Goal: Task Accomplishment & Management: Manage account settings

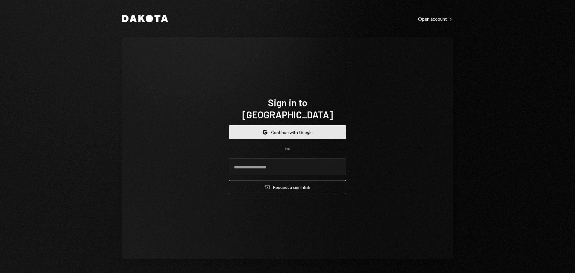
click at [302, 125] on button "Google Continue with Google" at bounding box center [287, 132] width 117 height 14
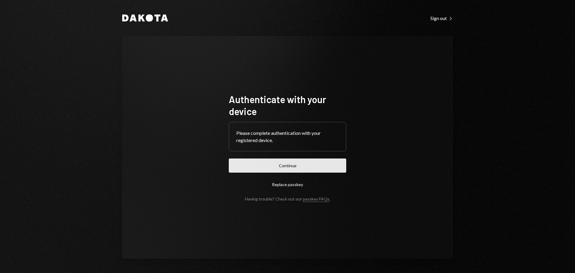
click at [280, 163] on button "Continue" at bounding box center [287, 165] width 117 height 14
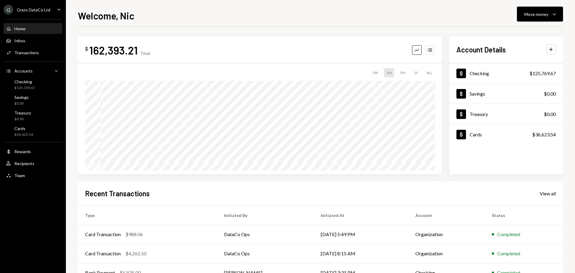
click at [57, 10] on icon "Caret Down" at bounding box center [59, 9] width 7 height 7
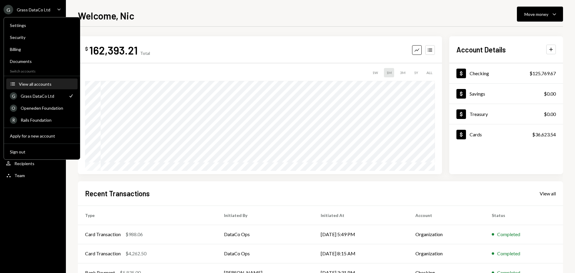
click at [32, 84] on div "View all accounts" at bounding box center [46, 83] width 55 height 5
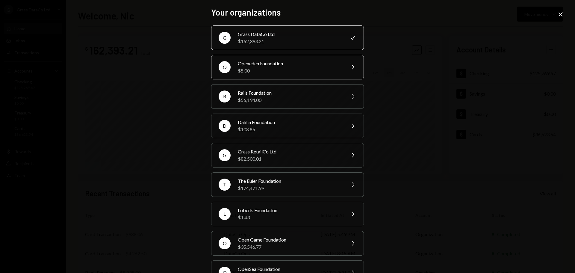
click at [265, 66] on div "Openeden Foundation" at bounding box center [290, 63] width 104 height 7
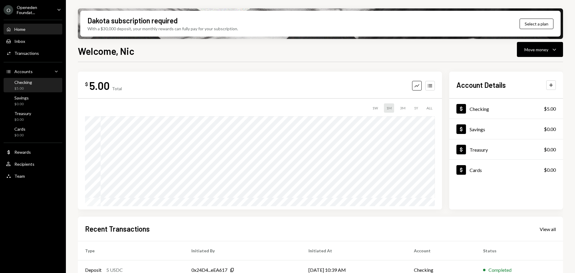
click at [48, 84] on div "Checking $5.00" at bounding box center [33, 85] width 54 height 11
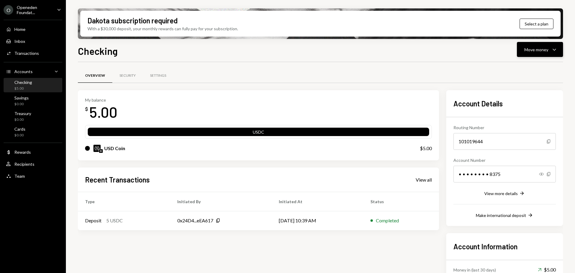
click at [538, 51] on div "Move money" at bounding box center [536, 49] width 24 height 6
click at [522, 92] on div "Deposit" at bounding box center [535, 94] width 44 height 6
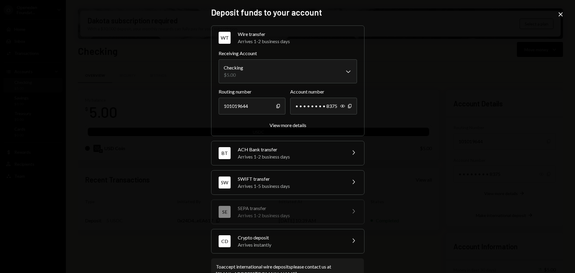
scroll to position [19, 0]
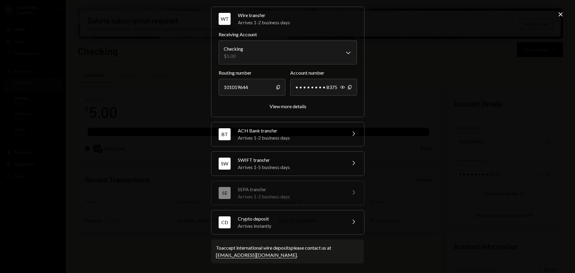
click at [343, 221] on div "CD Crypto deposit Arrives instantly Chevron Right" at bounding box center [287, 222] width 153 height 24
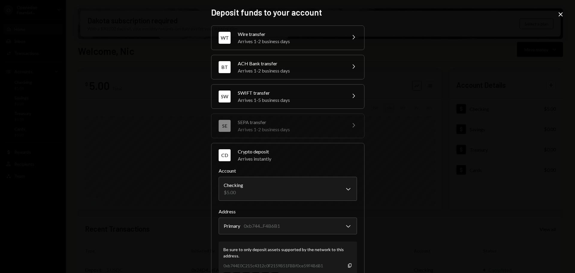
click at [558, 15] on icon "Close" at bounding box center [560, 14] width 7 height 7
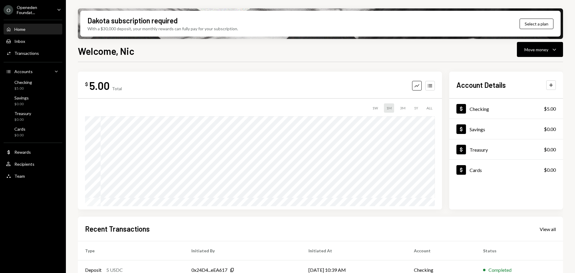
click at [34, 8] on div "Openeden Foundat..." at bounding box center [34, 10] width 35 height 10
